Goal: Entertainment & Leisure: Consume media (video, audio)

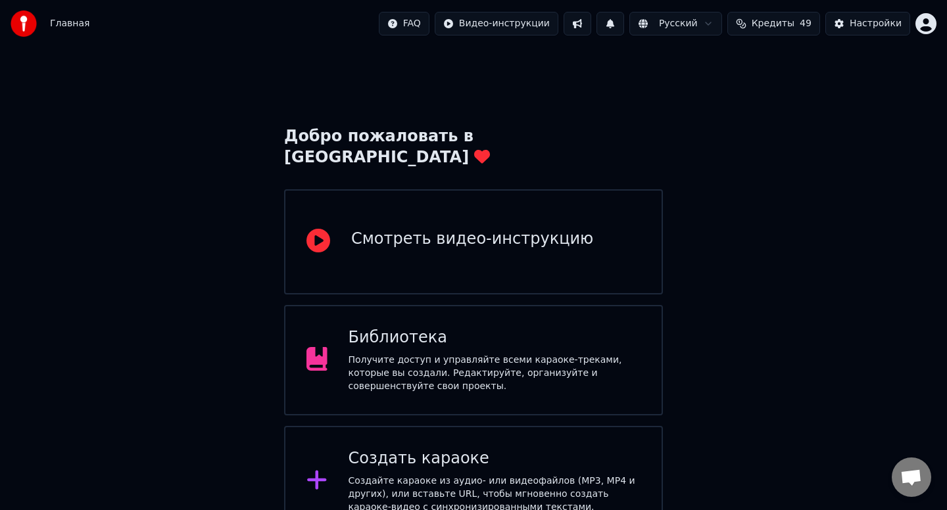
click at [458, 328] on div "Библиотека" at bounding box center [495, 338] width 293 height 21
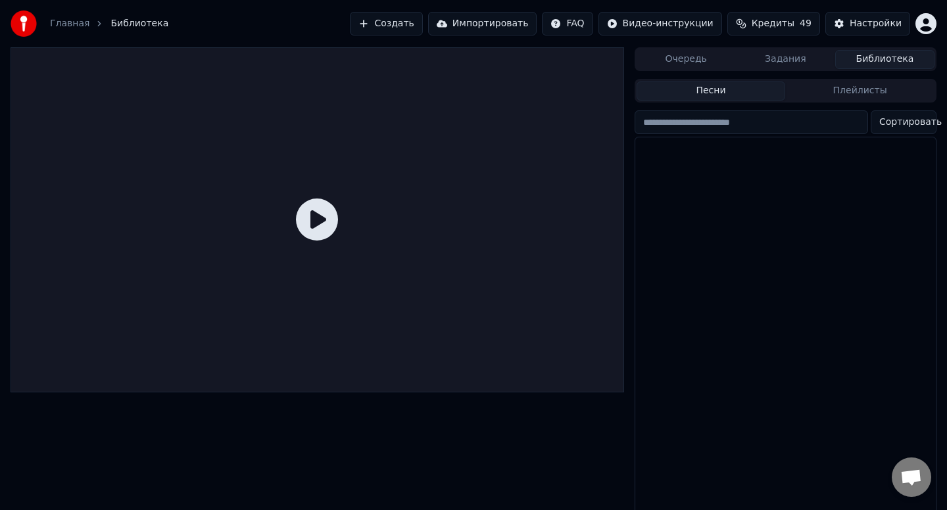
scroll to position [645, 0]
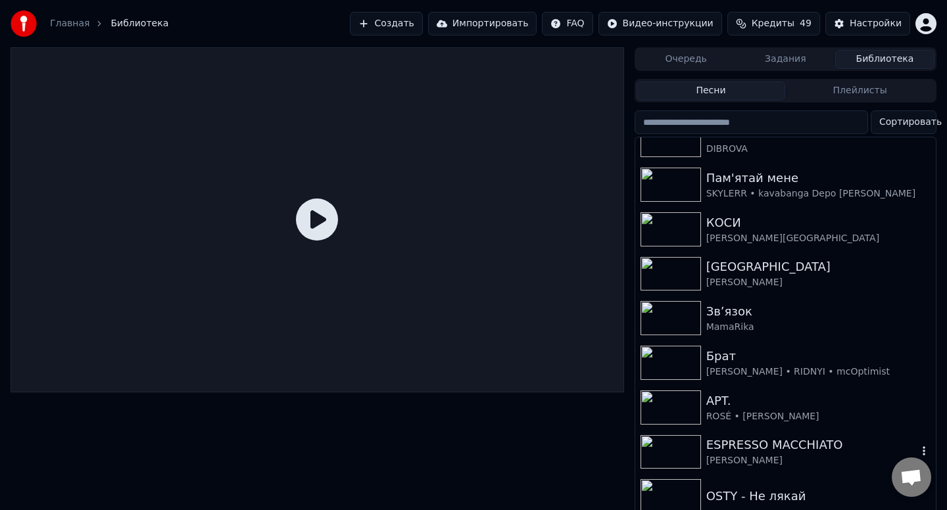
click at [758, 455] on div "[PERSON_NAME]" at bounding box center [811, 461] width 211 height 13
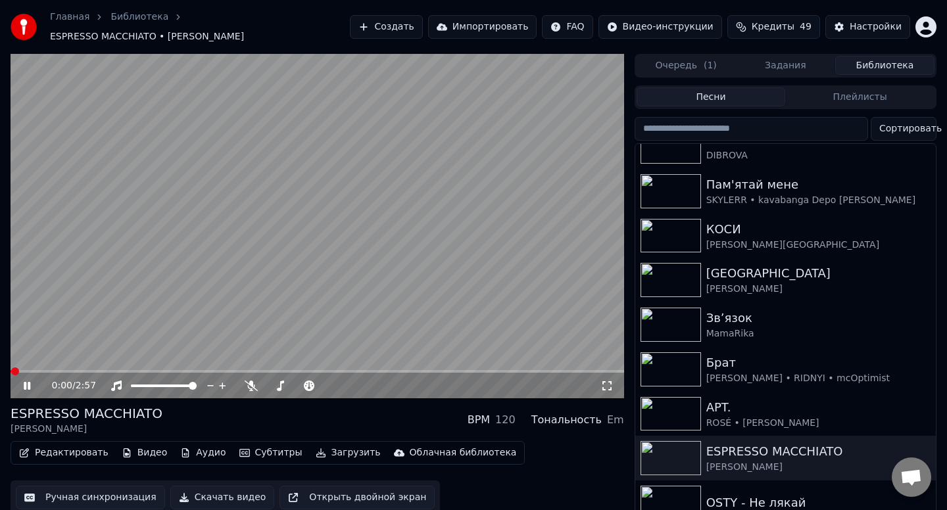
click at [402, 229] on video at bounding box center [318, 226] width 614 height 345
click at [660, 355] on img at bounding box center [671, 370] width 61 height 34
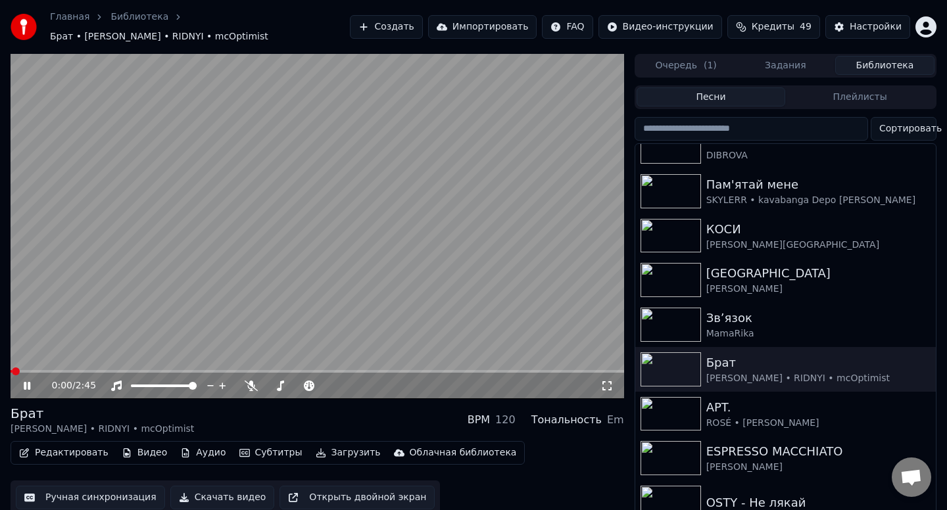
click at [155, 205] on video at bounding box center [318, 226] width 614 height 345
click at [687, 447] on img at bounding box center [671, 458] width 61 height 34
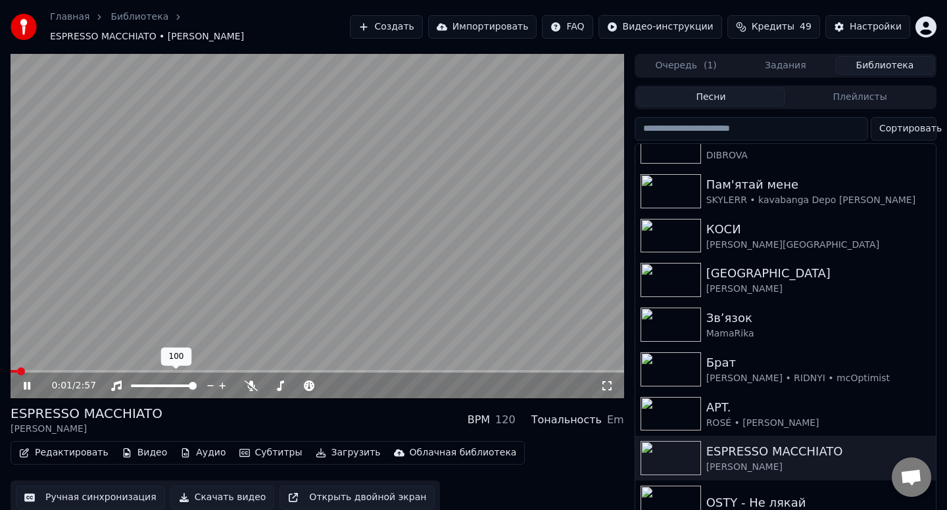
click at [178, 380] on div at bounding box center [176, 386] width 106 height 13
click at [178, 385] on span at bounding box center [164, 386] width 66 height 3
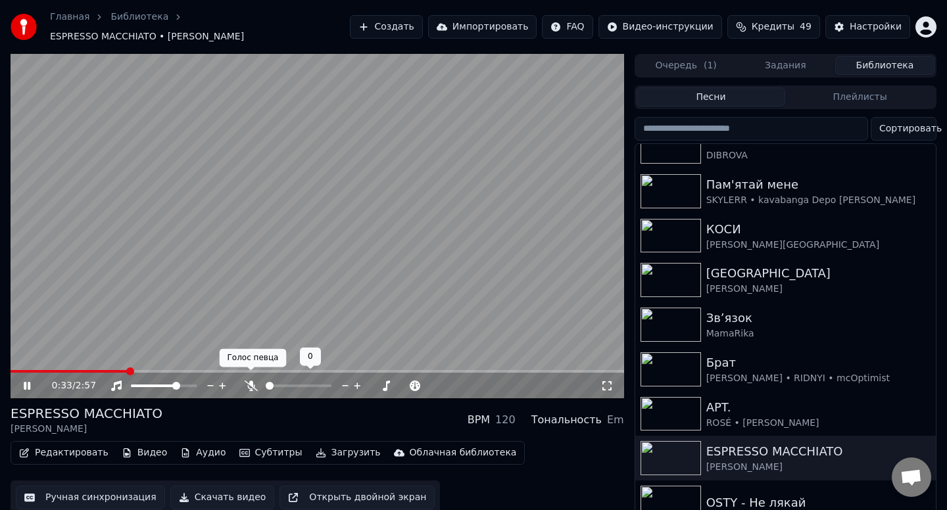
click at [253, 384] on icon at bounding box center [251, 386] width 13 height 11
click at [301, 385] on span at bounding box center [299, 386] width 66 height 3
click at [266, 382] on span at bounding box center [270, 386] width 8 height 8
click at [293, 385] on span at bounding box center [299, 386] width 66 height 3
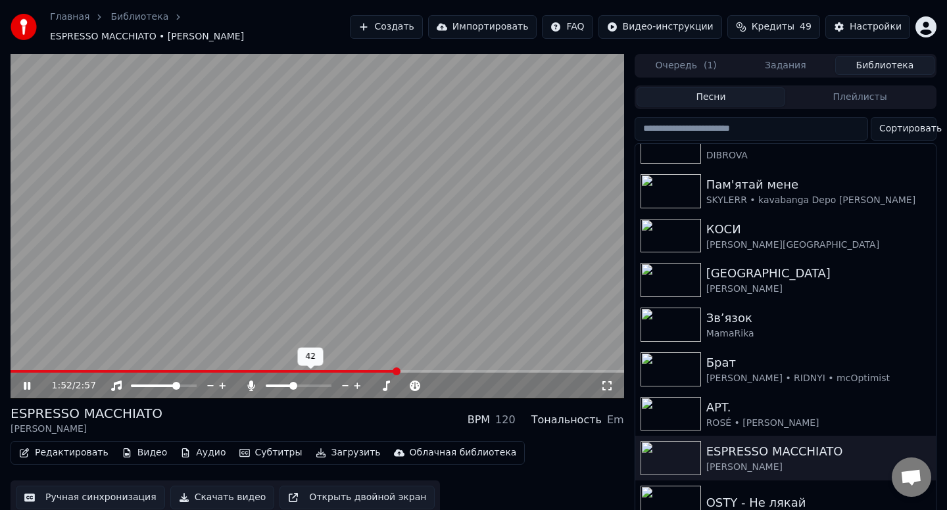
click at [217, 373] on div "1:52 / 2:57" at bounding box center [318, 386] width 614 height 26
click at [291, 380] on div at bounding box center [311, 386] width 106 height 13
click at [290, 385] on span at bounding box center [299, 386] width 66 height 3
click at [274, 382] on span at bounding box center [278, 386] width 8 height 8
click at [670, 494] on img at bounding box center [671, 503] width 61 height 34
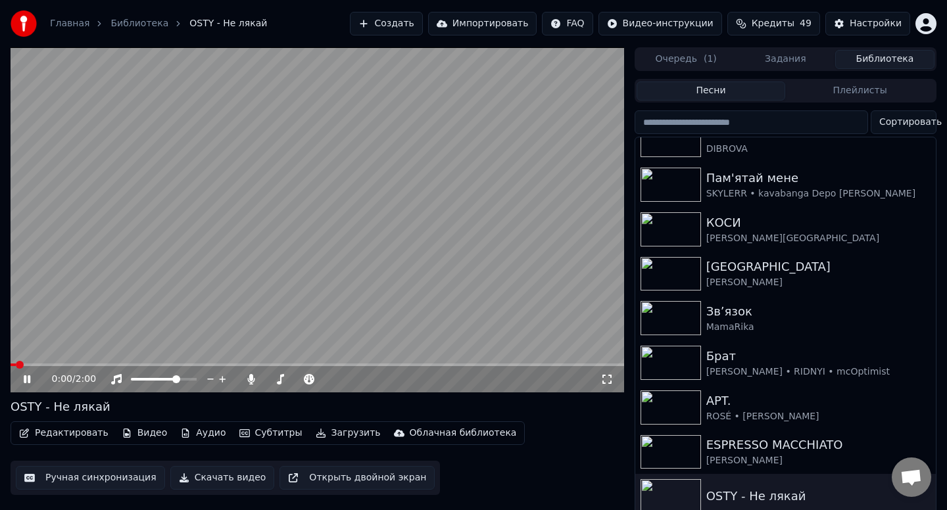
click at [388, 270] on video at bounding box center [318, 219] width 614 height 345
